Goal: Task Accomplishment & Management: Use online tool/utility

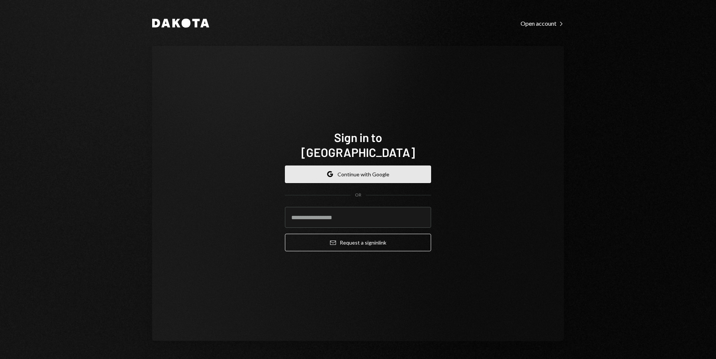
click at [376, 169] on button "Google Continue with Google" at bounding box center [358, 175] width 146 height 18
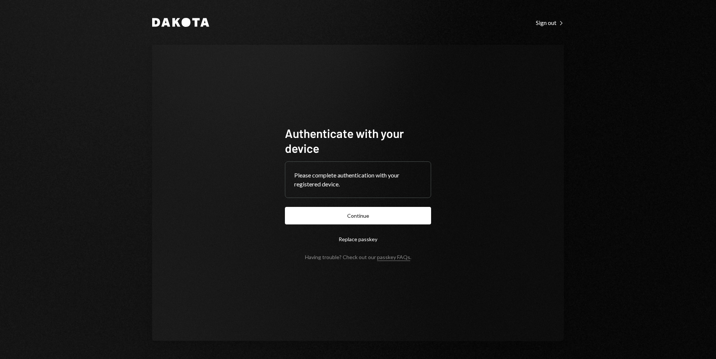
click at [383, 209] on button "Continue" at bounding box center [358, 216] width 146 height 18
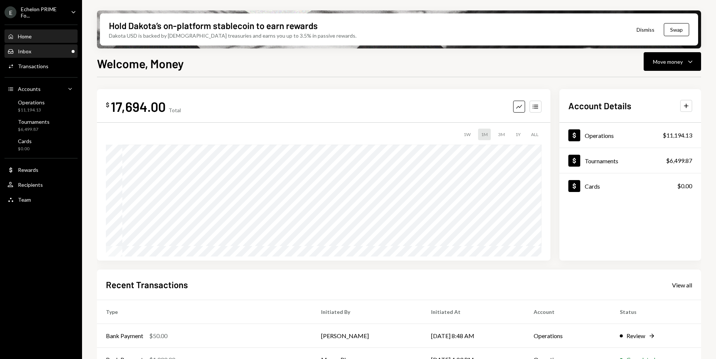
click at [58, 52] on div "Inbox Inbox" at bounding box center [40, 51] width 67 height 7
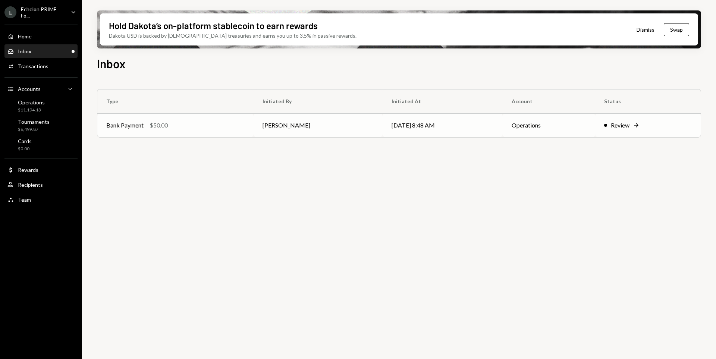
click at [622, 125] on div "Review" at bounding box center [620, 125] width 19 height 9
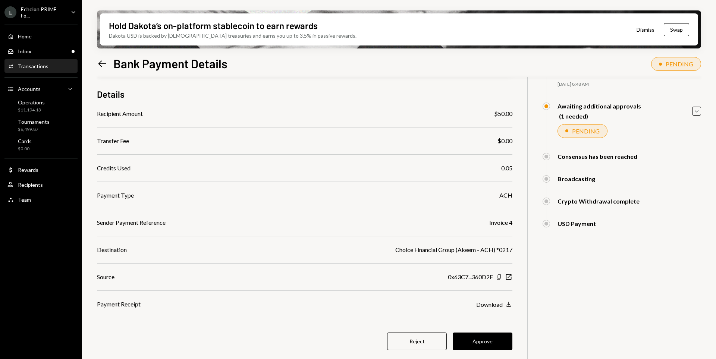
scroll to position [60, 0]
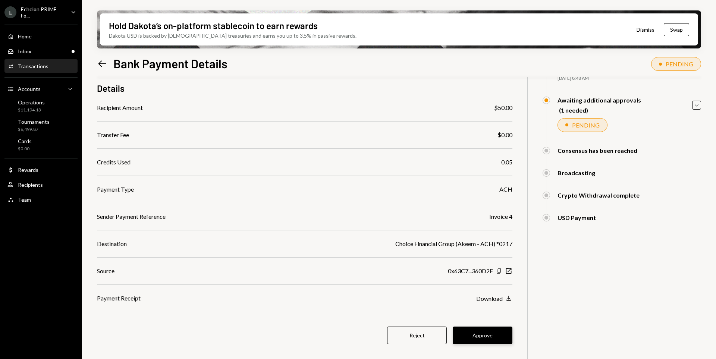
click at [483, 337] on button "Approve" at bounding box center [483, 336] width 60 height 18
